Goal: Transaction & Acquisition: Purchase product/service

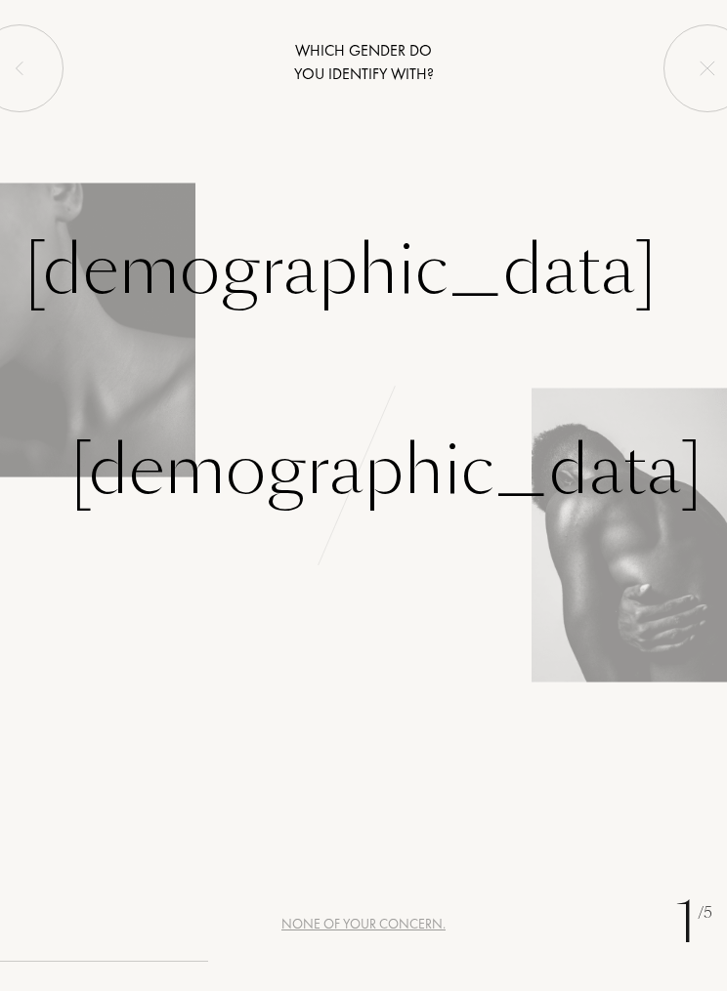
click at [113, 284] on div "Female" at bounding box center [340, 270] width 632 height 103
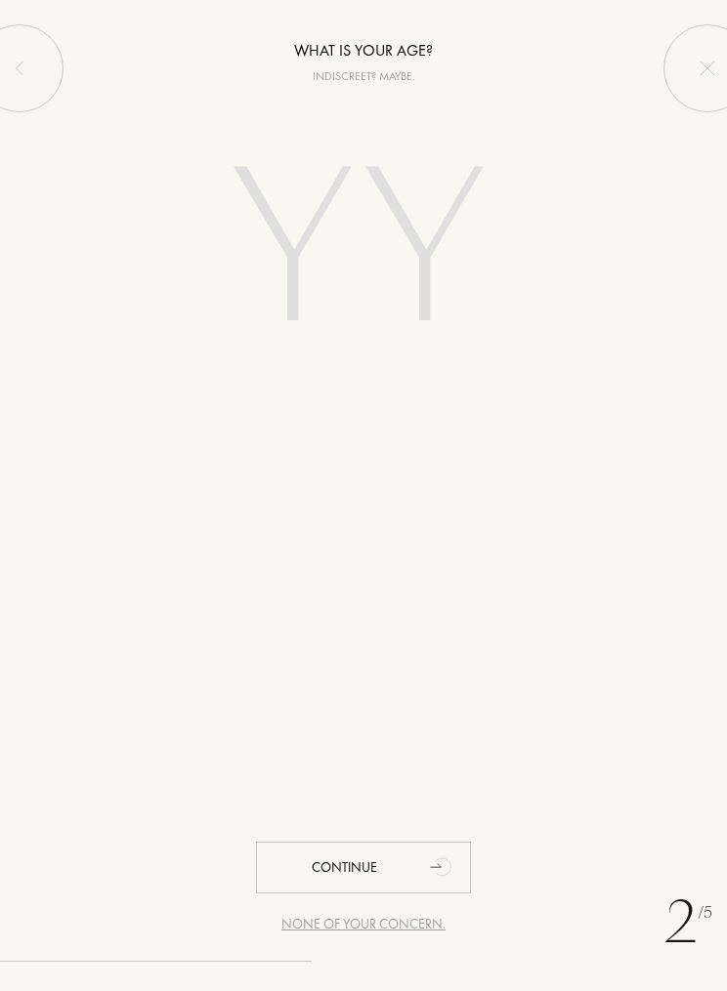
click at [352, 238] on input "number" at bounding box center [363, 253] width 367 height 293
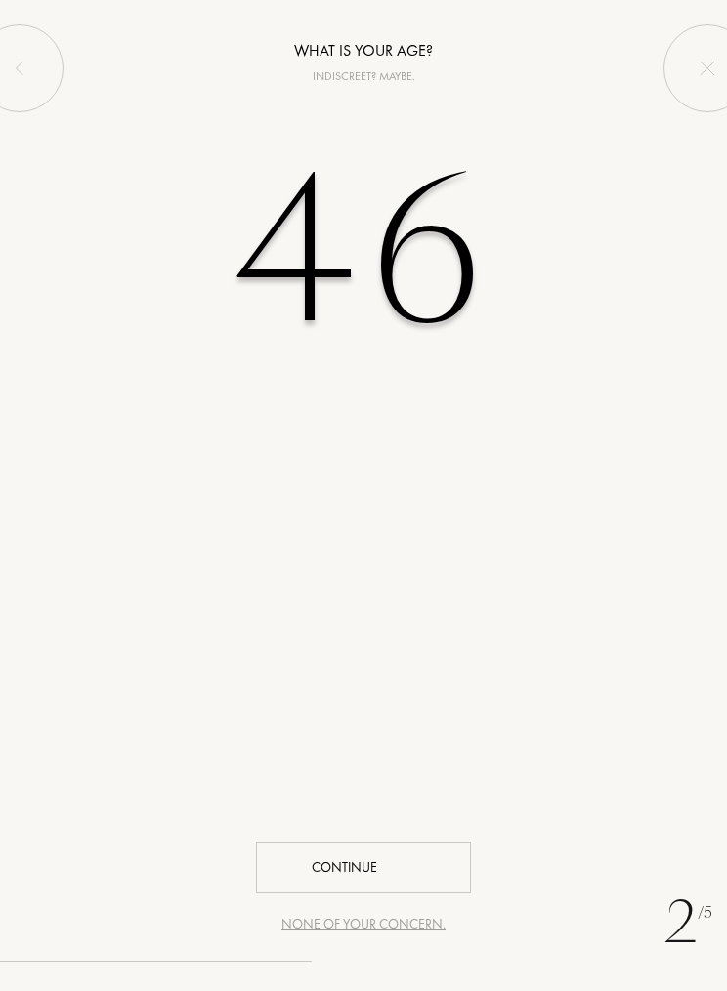
type input "46"
click at [350, 860] on div "Continue" at bounding box center [363, 868] width 215 height 52
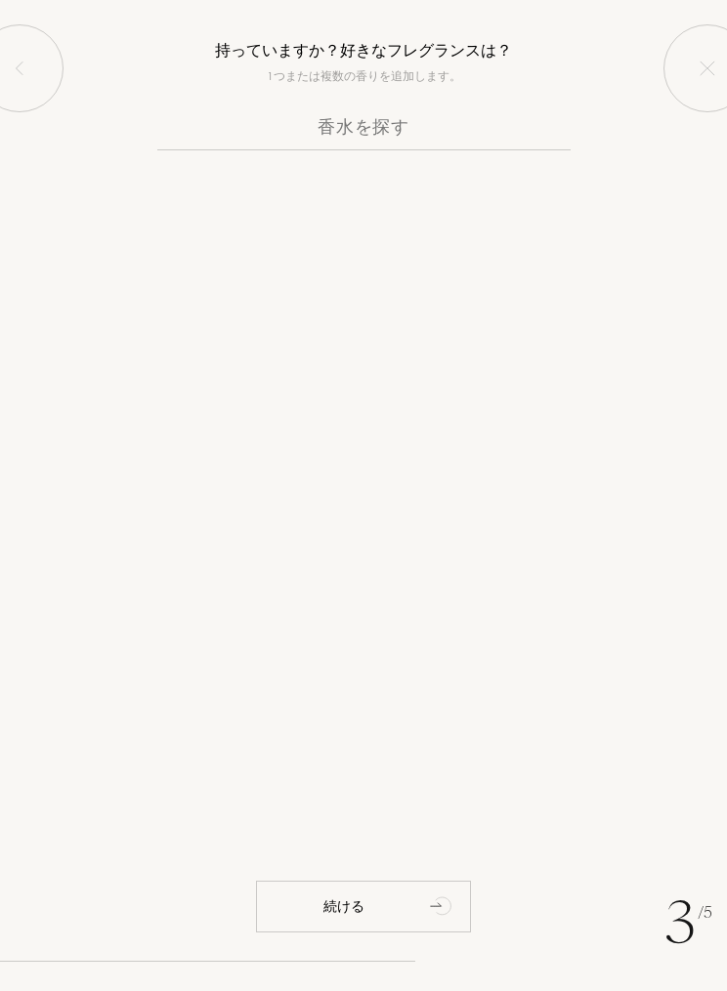
click at [401, 125] on input "text" at bounding box center [363, 131] width 413 height 38
click at [328, 142] on input "text" at bounding box center [363, 131] width 413 height 38
click at [317, 132] on input "text" at bounding box center [363, 131] width 413 height 38
click at [294, 130] on input "text" at bounding box center [363, 131] width 413 height 38
paste input "imagination"
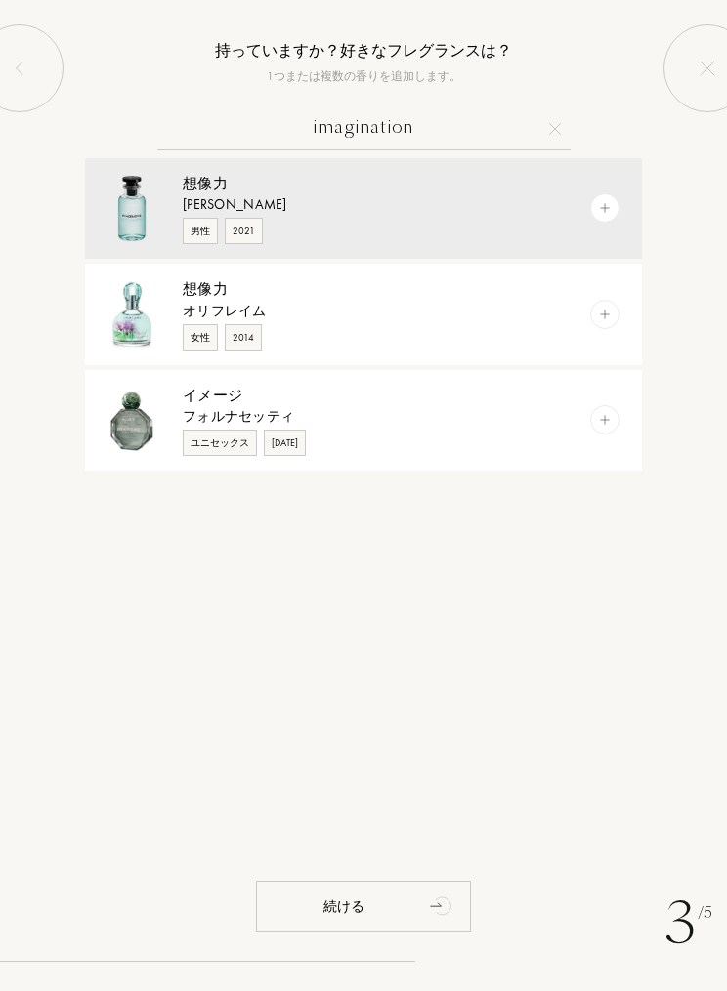
type input "imagination"
click at [602, 214] on img at bounding box center [605, 208] width 14 height 14
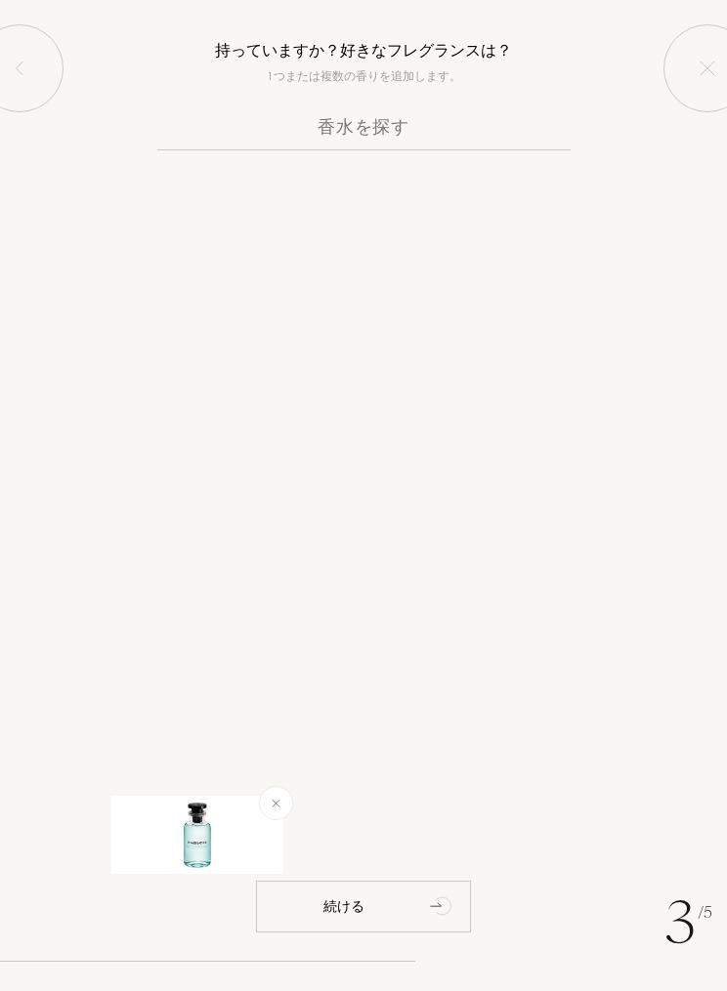
click at [438, 124] on input "text" at bounding box center [363, 131] width 413 height 38
click at [385, 130] on input "text" at bounding box center [363, 131] width 413 height 38
paste input "imagination"
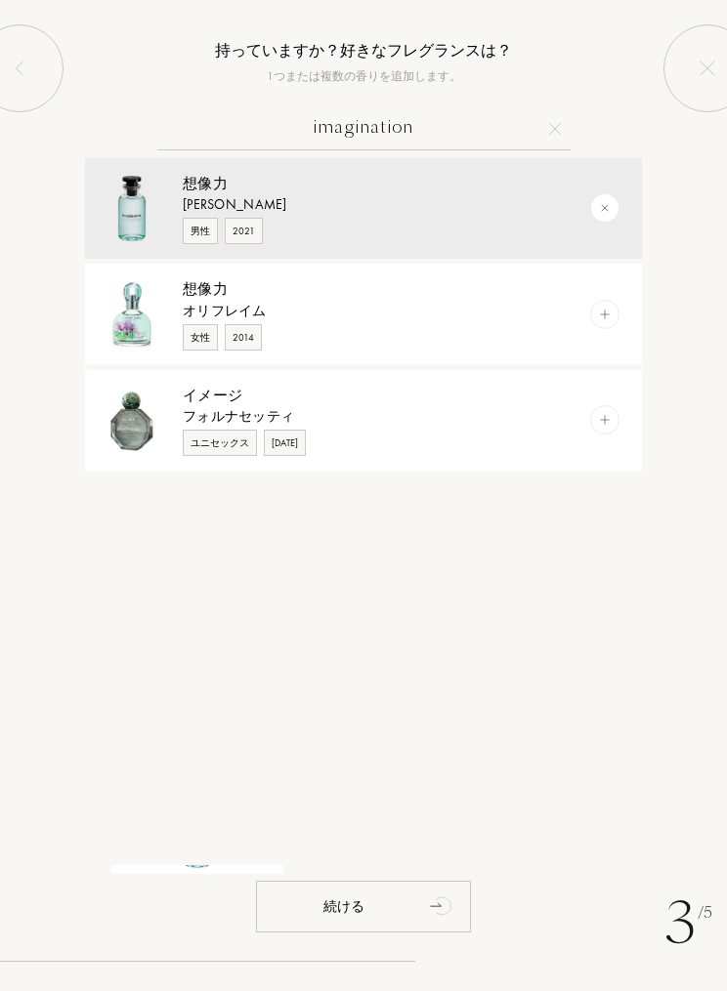
click at [423, 129] on input "imagination" at bounding box center [363, 131] width 413 height 38
click at [563, 118] on input "imagination" at bounding box center [363, 131] width 413 height 38
click at [57, 687] on div "imagination 想像力 ルイ・ヴィトン 男性 2021 想像力 オリフレイム 女性 2014 イメージ フォルナセッティ ユニセックス 2023年" at bounding box center [363, 486] width 727 height 758
click at [544, 136] on input "imagination" at bounding box center [363, 131] width 413 height 38
click at [488, 121] on input "imagination" at bounding box center [363, 131] width 413 height 38
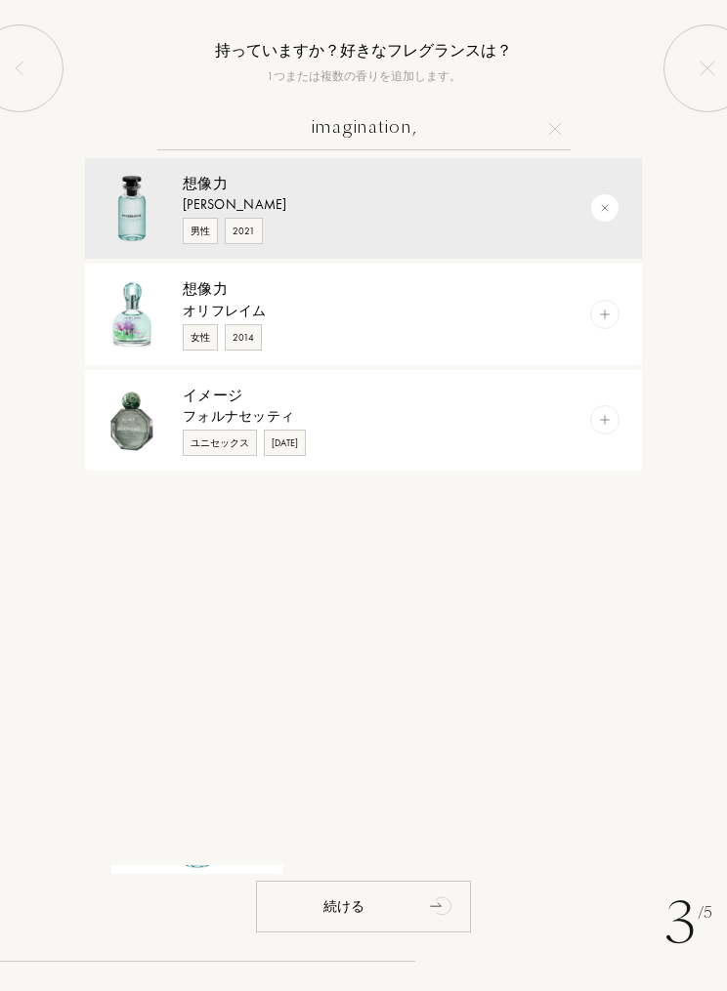
click at [491, 125] on input "imagination," at bounding box center [363, 131] width 413 height 38
paste input "Luna"
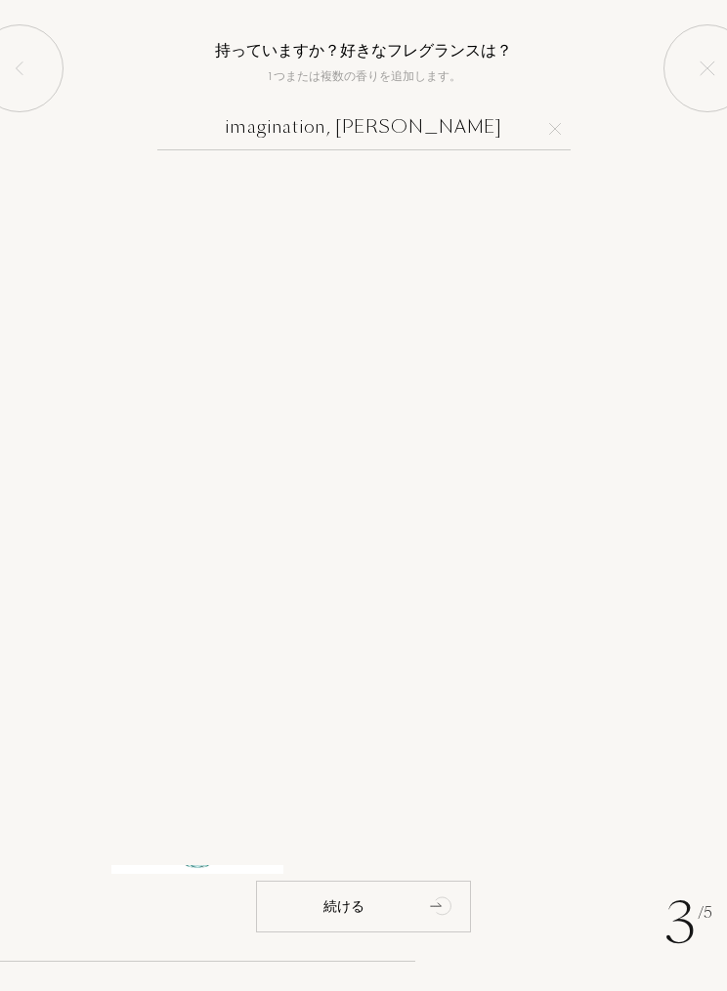
click at [395, 116] on input "imagination, Luna" at bounding box center [363, 131] width 413 height 38
click at [381, 118] on input "imagination, Luna" at bounding box center [363, 131] width 413 height 38
click at [354, 119] on input "imagination, Luna" at bounding box center [363, 131] width 413 height 38
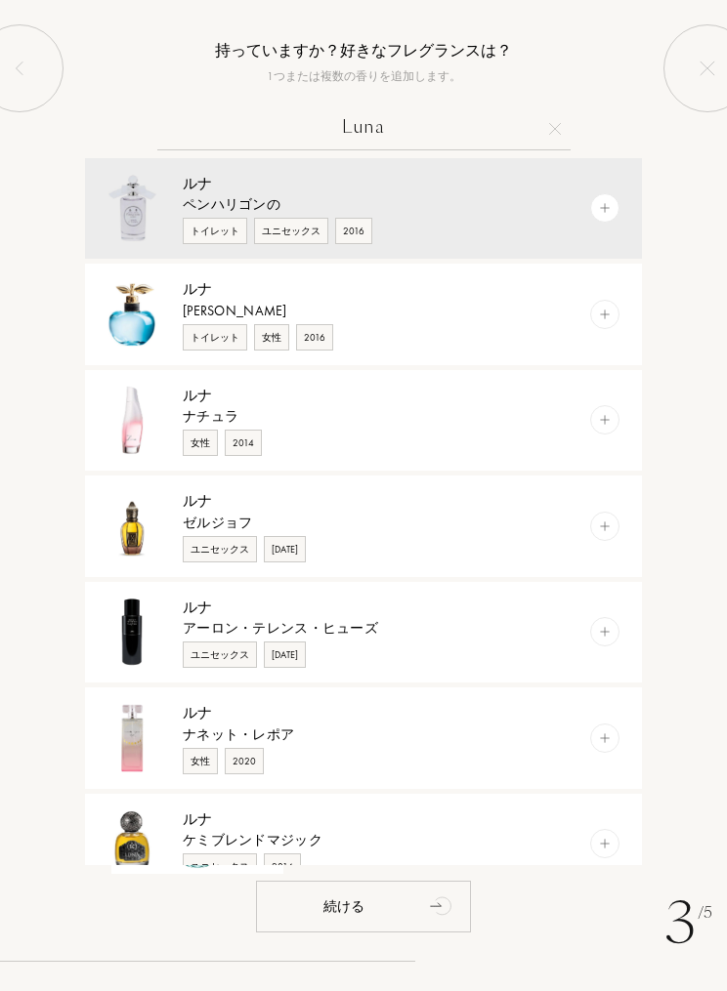
type input "Luna"
click at [620, 205] on div at bounding box center [617, 209] width 49 height 102
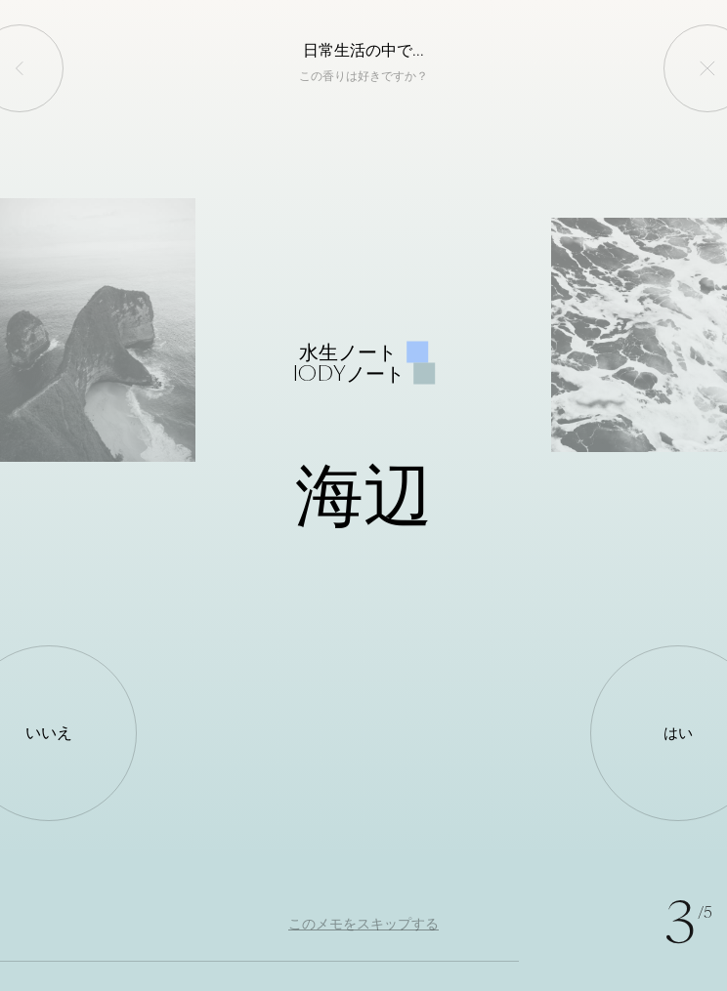
click at [54, 725] on div "いいえ" at bounding box center [48, 733] width 47 height 23
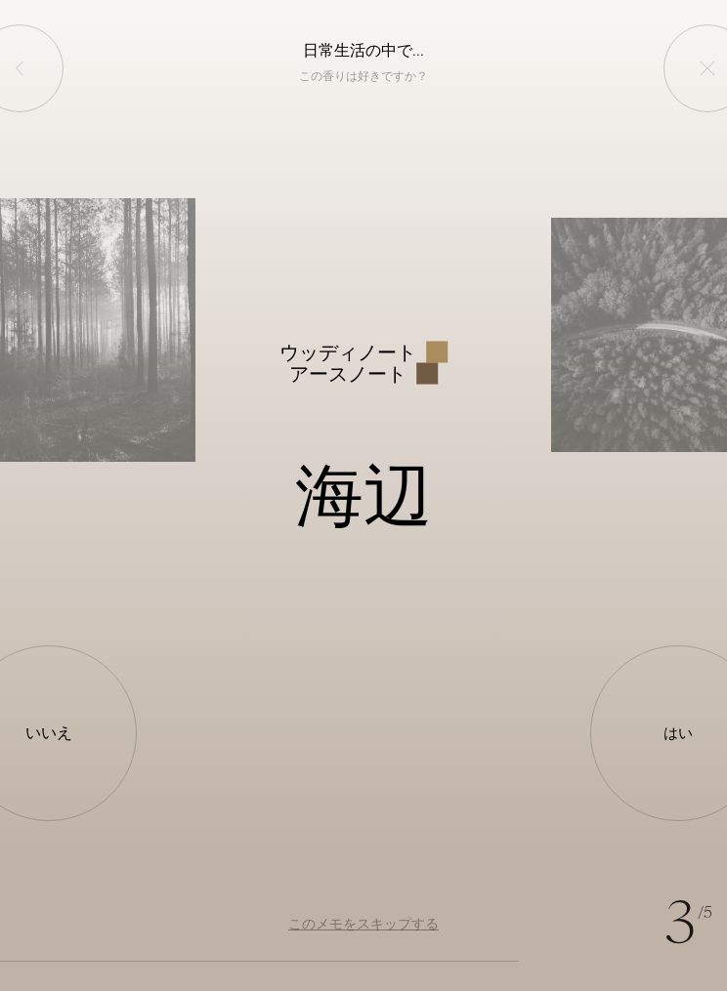
click at [63, 710] on div "いいえ" at bounding box center [49, 734] width 176 height 176
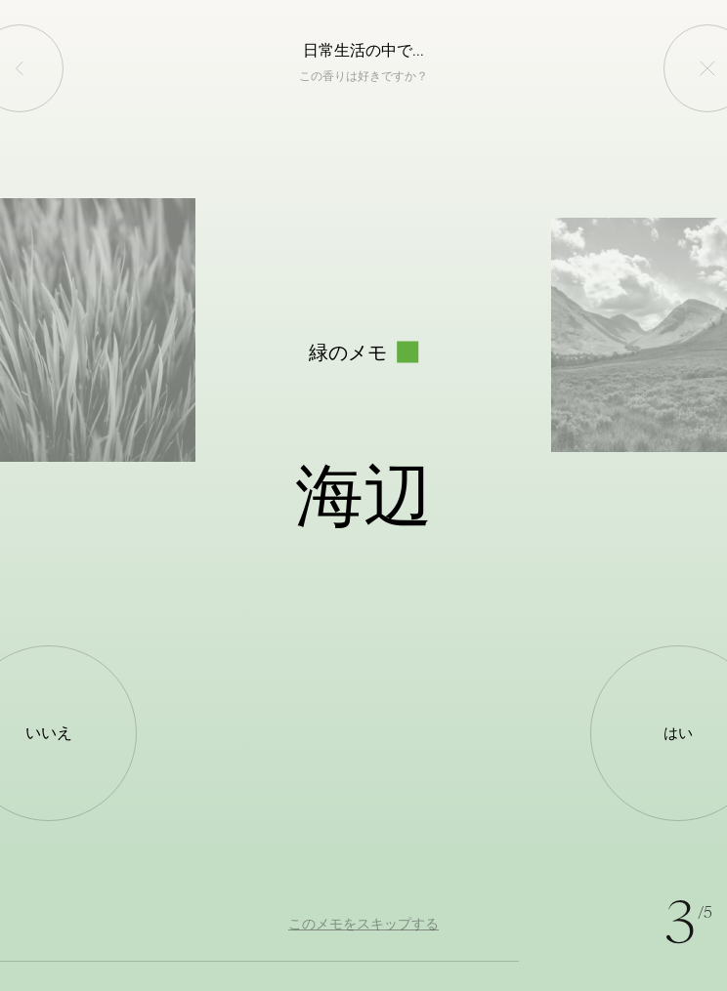
click at [53, 725] on div "いいえ" at bounding box center [48, 733] width 47 height 23
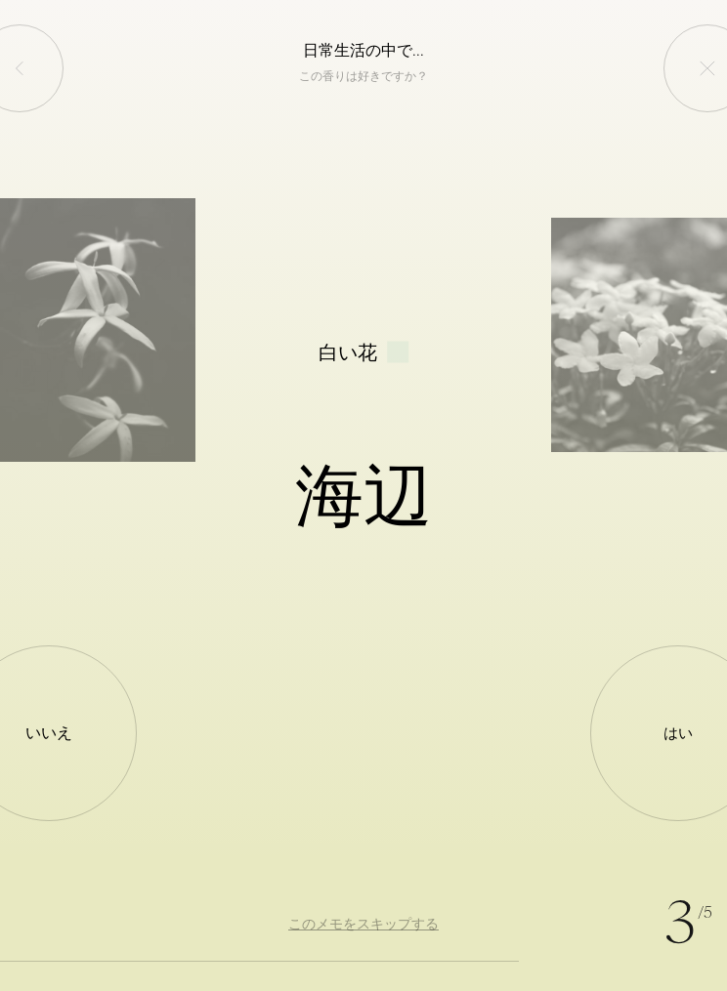
click at [693, 724] on div "はい" at bounding box center [678, 734] width 176 height 176
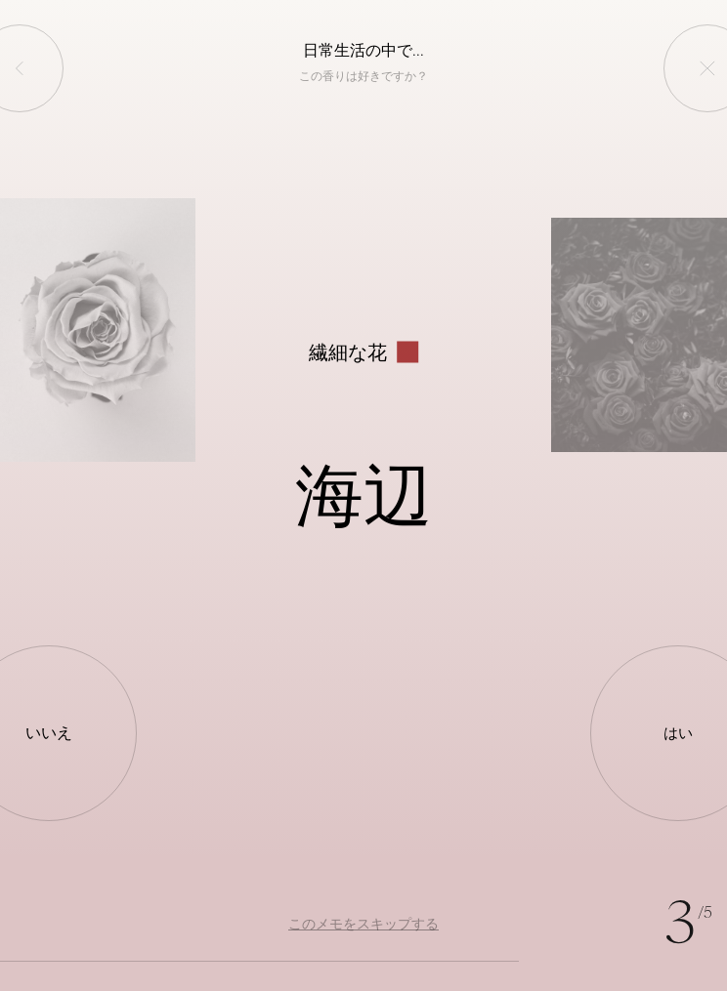
click at [660, 711] on div "はい" at bounding box center [678, 734] width 176 height 176
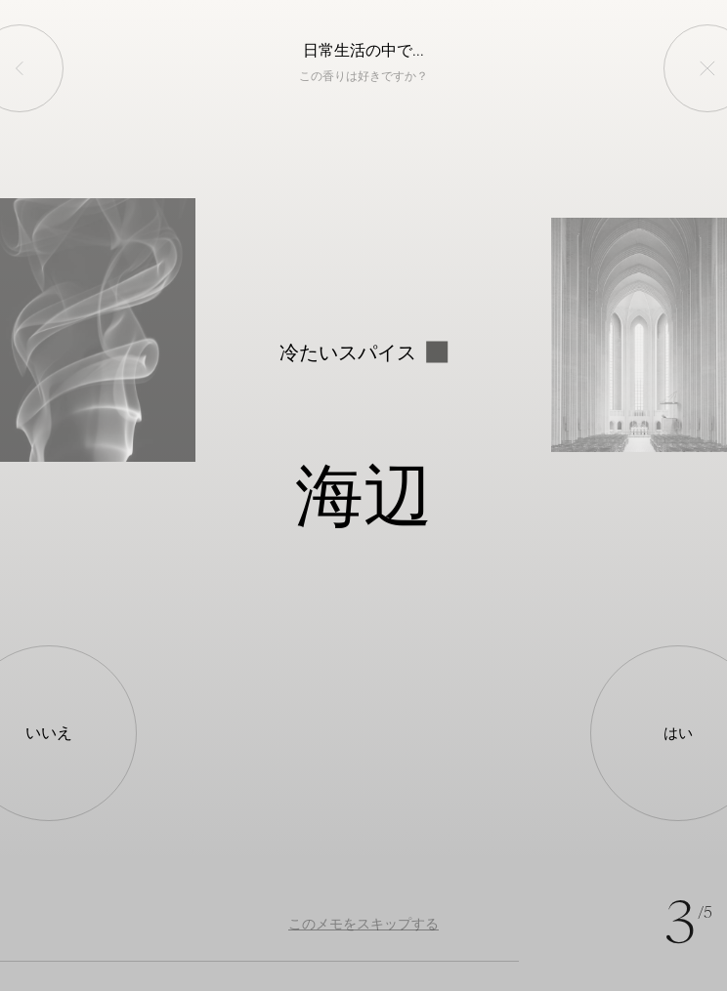
click at [63, 751] on div "いいえ" at bounding box center [49, 734] width 176 height 176
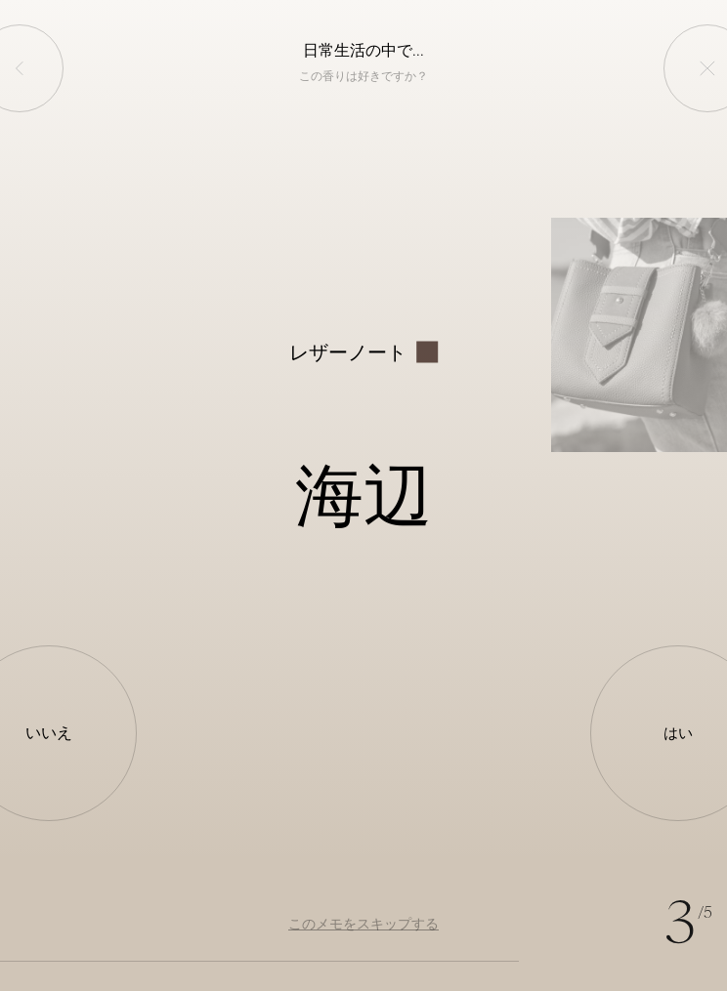
click at [56, 744] on div "いいえ" at bounding box center [48, 733] width 47 height 23
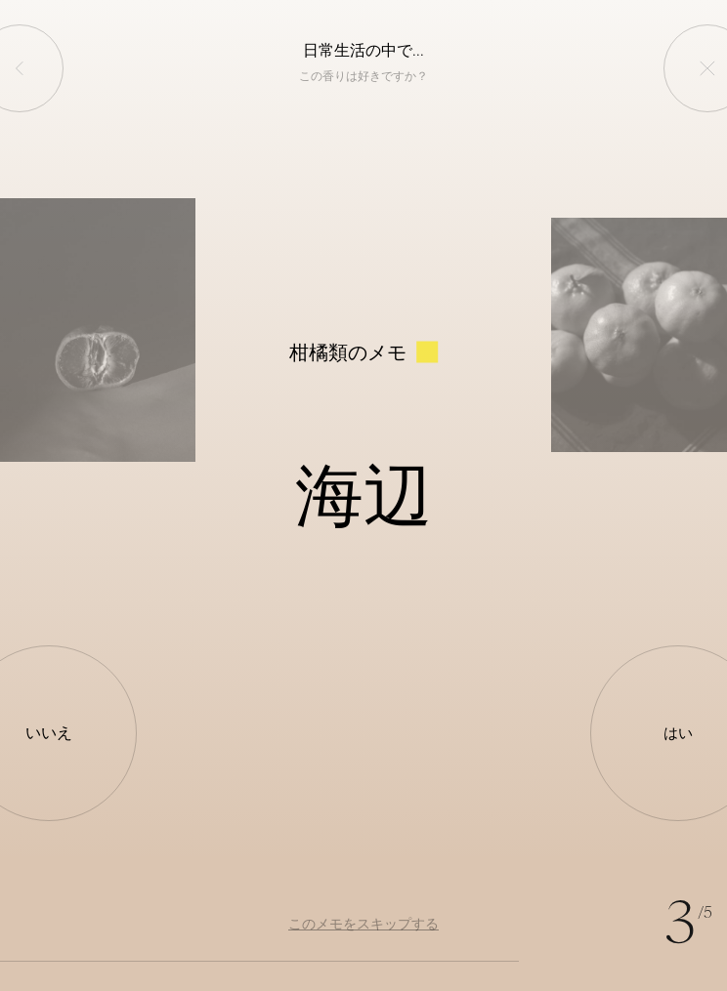
click at [663, 722] on div "はい" at bounding box center [678, 734] width 176 height 176
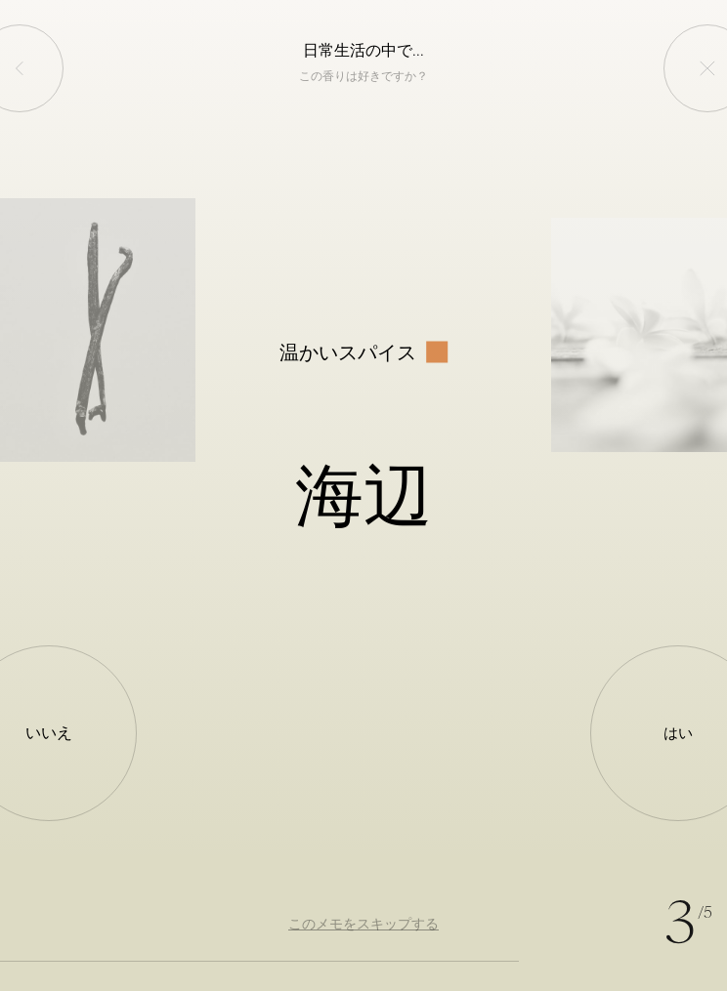
click at [41, 726] on div "いいえ" at bounding box center [48, 733] width 47 height 23
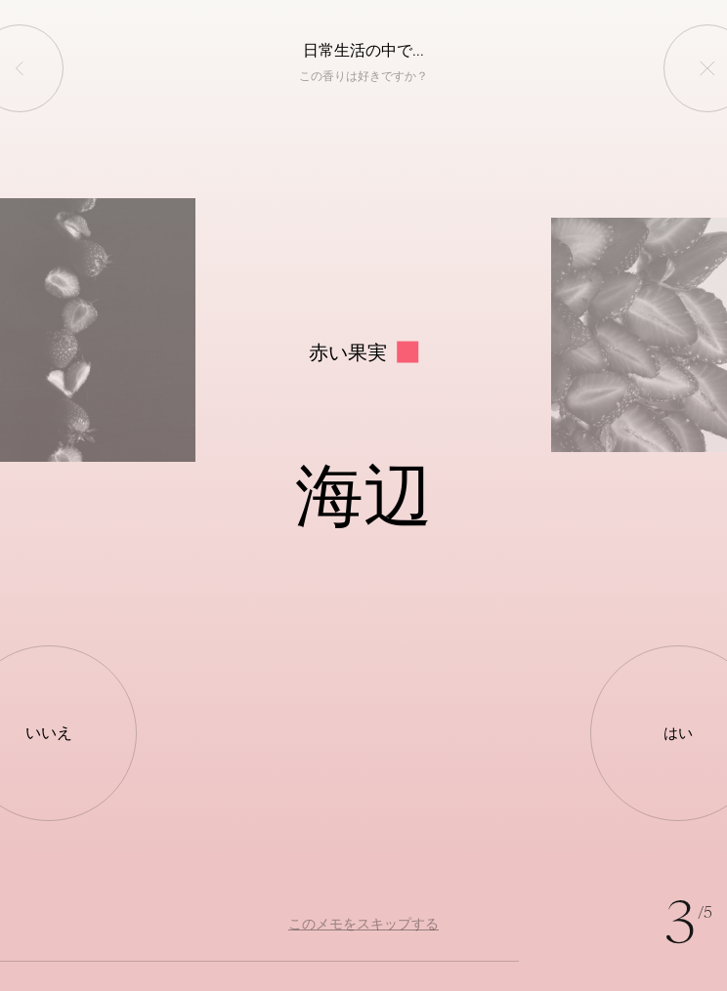
click at [59, 687] on div "いいえ" at bounding box center [49, 734] width 176 height 176
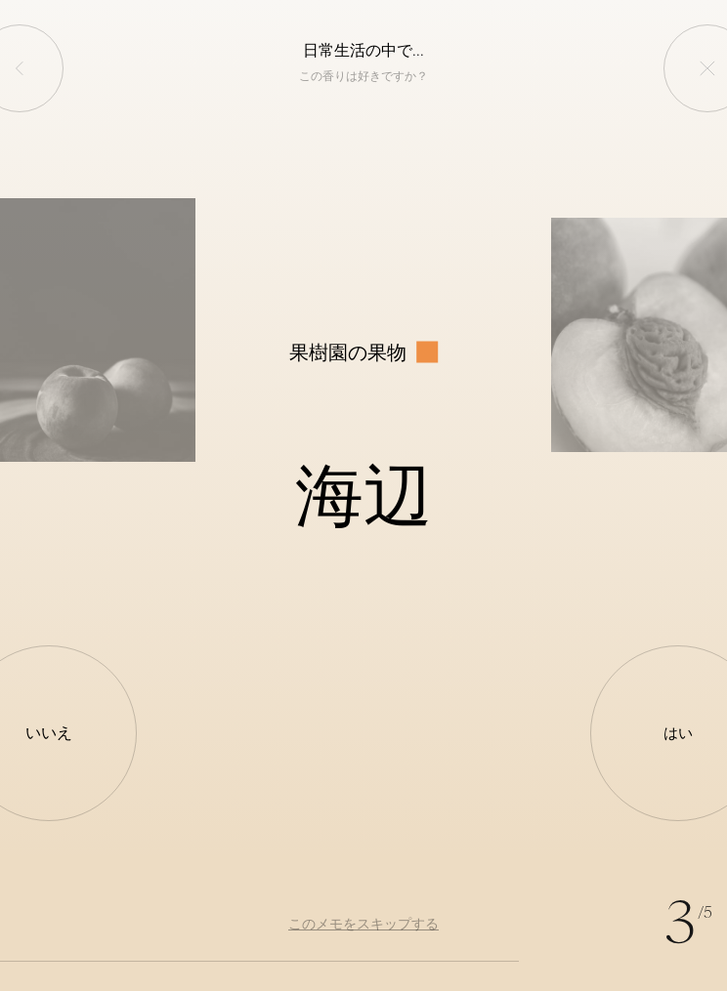
click at [48, 718] on div "いいえ" at bounding box center [49, 734] width 176 height 176
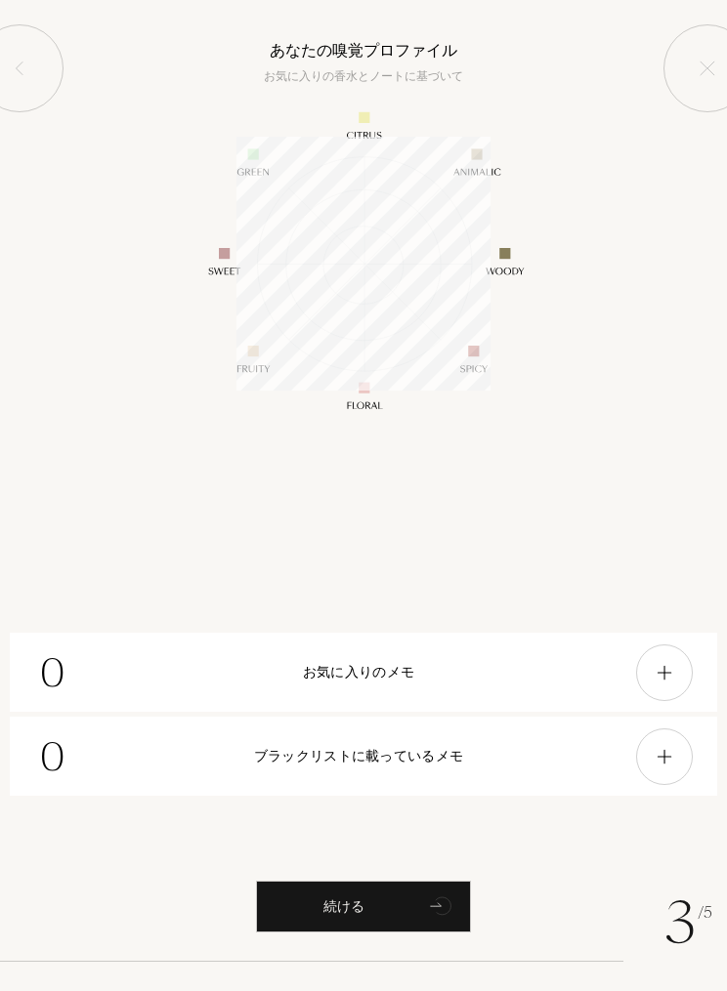
scroll to position [254, 254]
click at [379, 905] on div "続ける" at bounding box center [363, 907] width 215 height 52
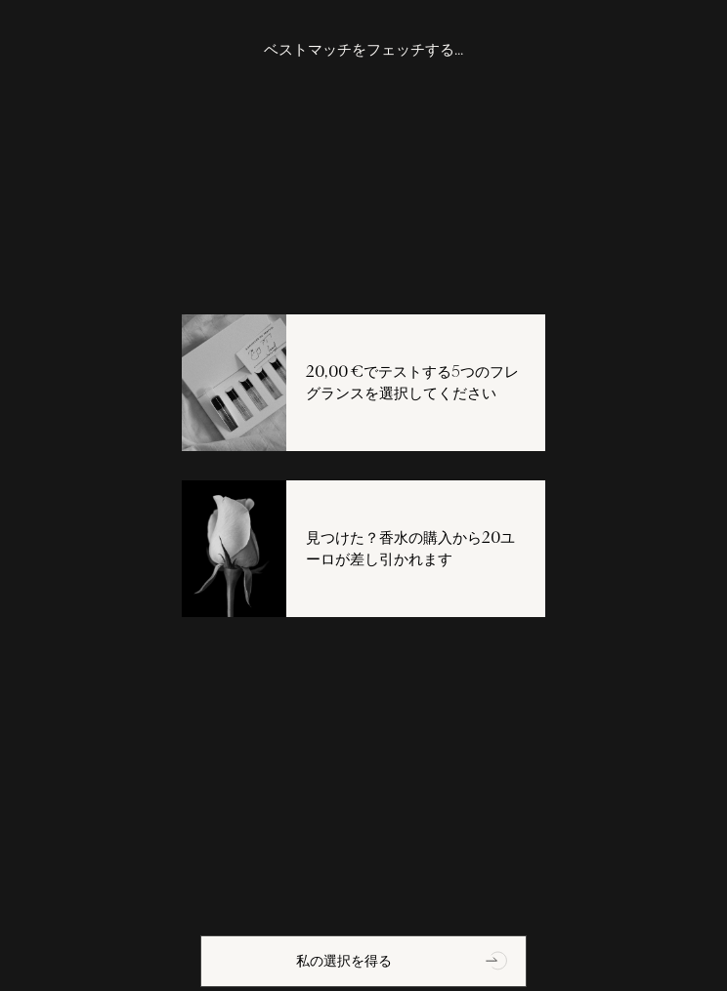
click at [404, 950] on div "私の選択を得る" at bounding box center [363, 962] width 326 height 52
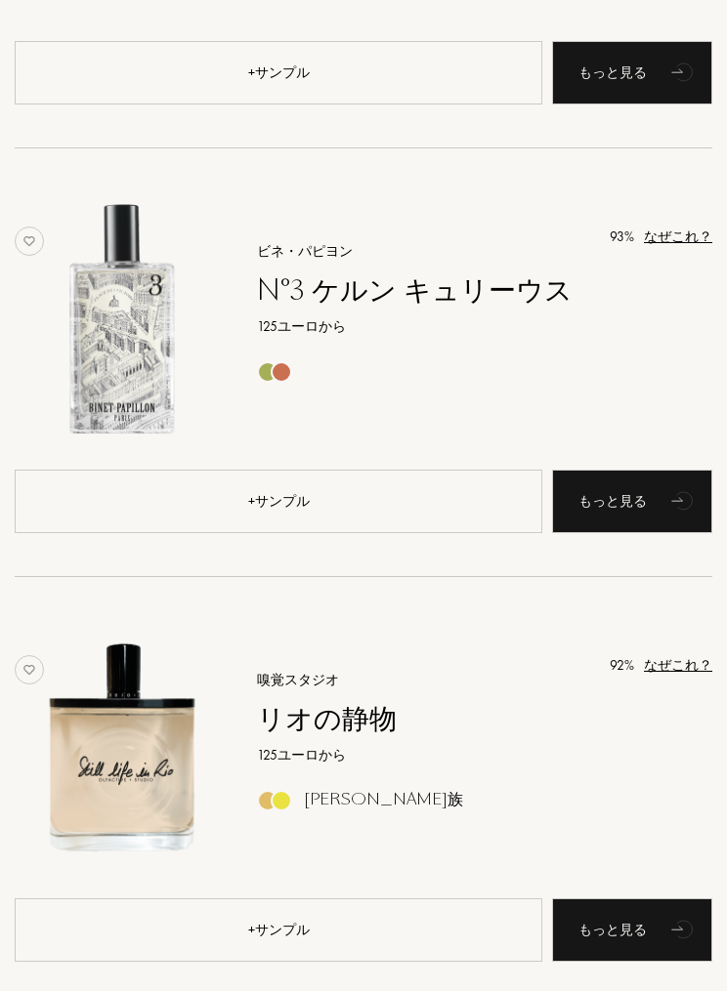
scroll to position [604, 0]
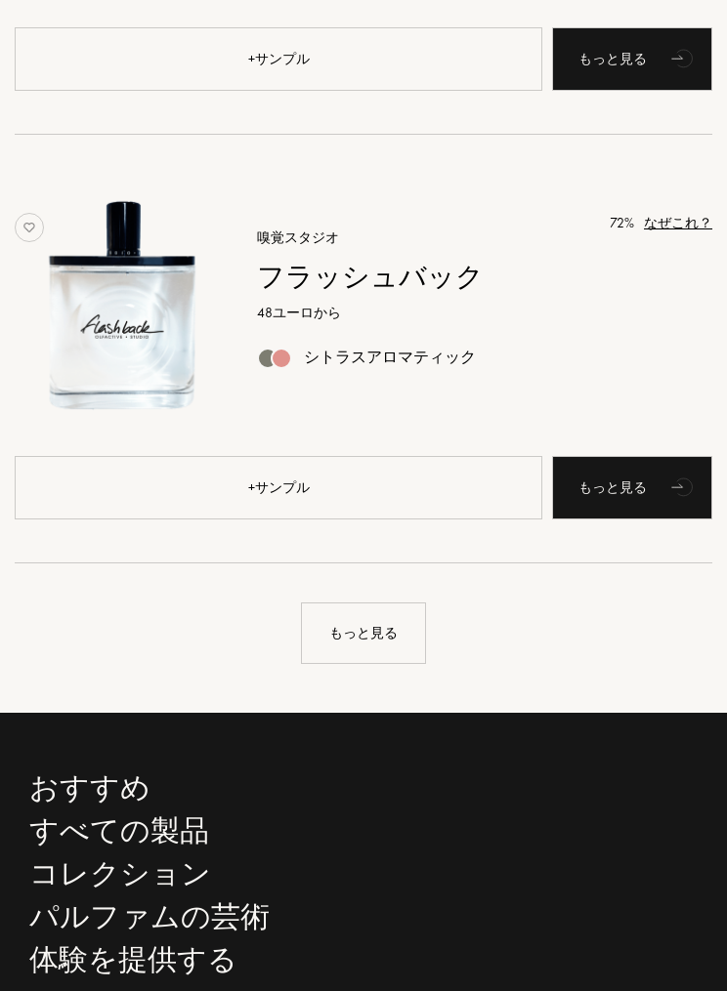
click at [370, 646] on div "もっと見る" at bounding box center [363, 634] width 125 height 62
